Goal: Navigation & Orientation: Find specific page/section

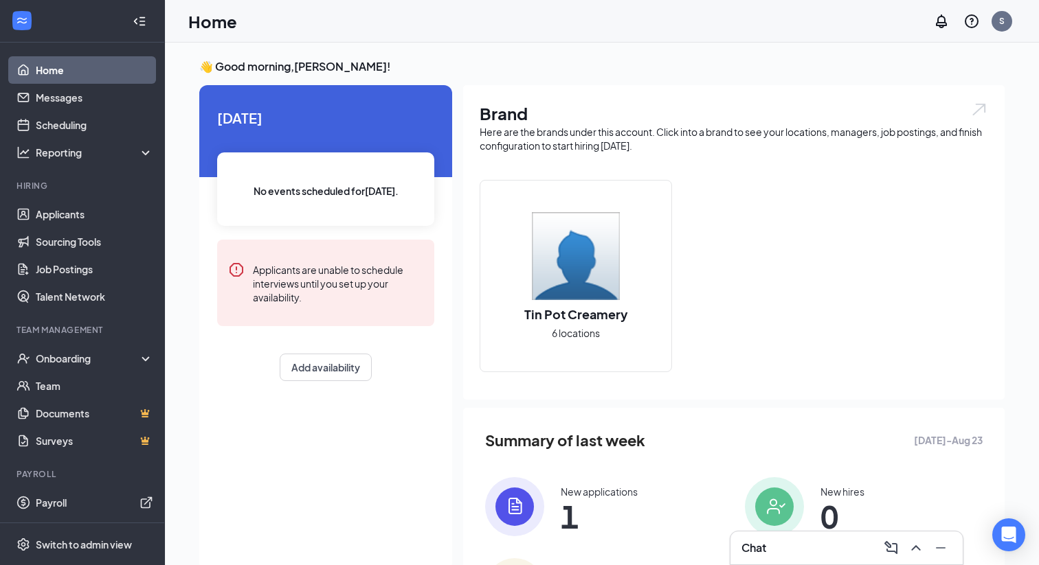
click at [694, 78] on div "👋 Good morning, Smith ! Today No events scheduled for today . Applicants are un…" at bounding box center [601, 357] width 827 height 596
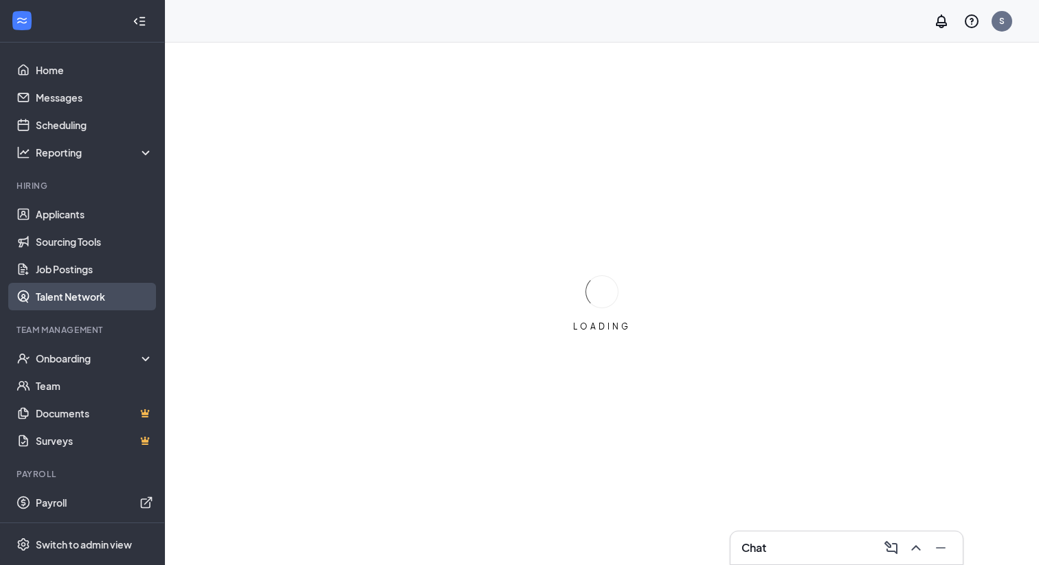
click at [72, 300] on link "Talent Network" at bounding box center [94, 296] width 117 height 27
